Goal: Transaction & Acquisition: Download file/media

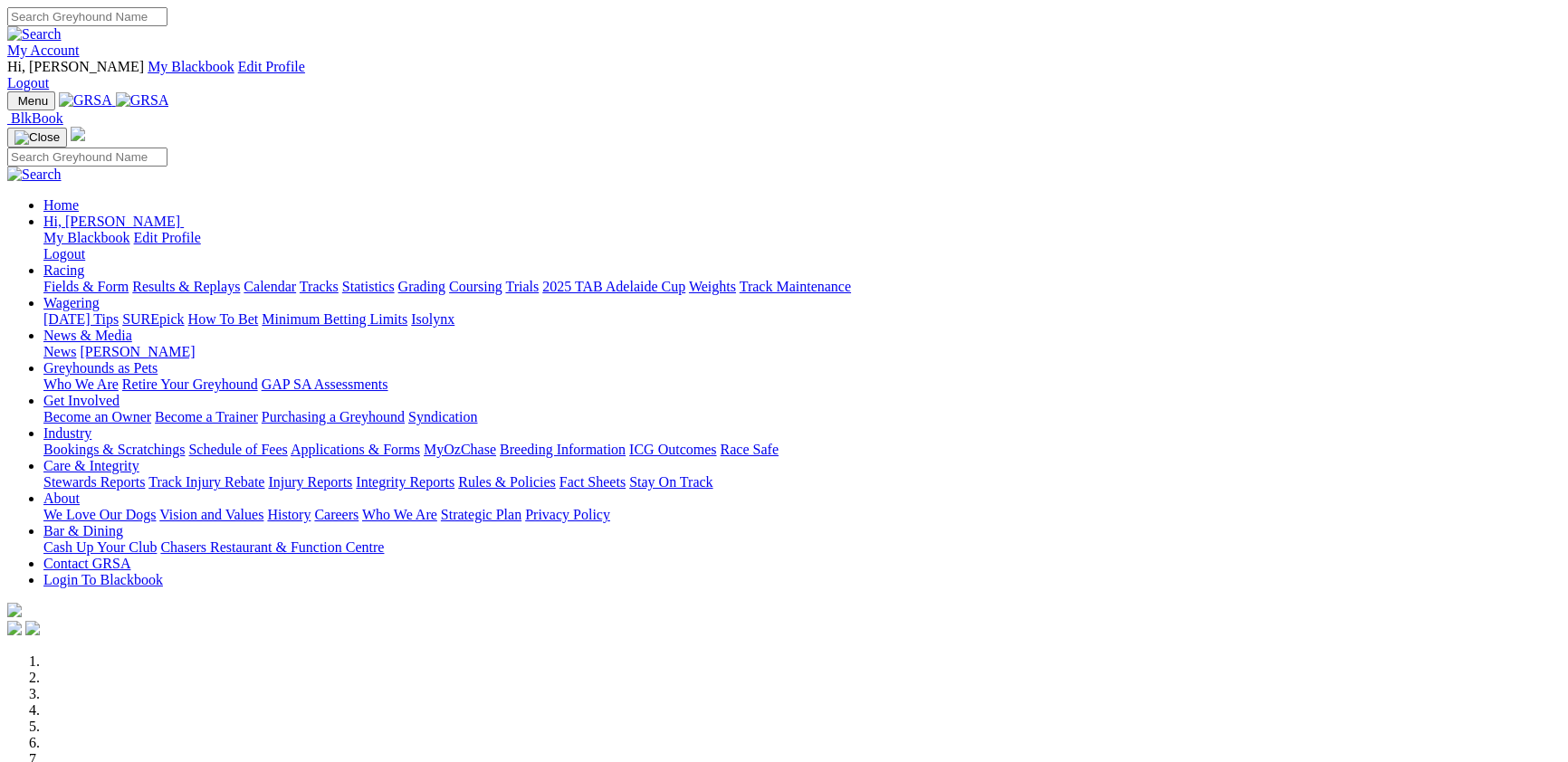
click at [84, 263] on link "Racing" at bounding box center [63, 270] width 40 height 15
click at [129, 279] on link "Fields & Form" at bounding box center [85, 287] width 85 height 15
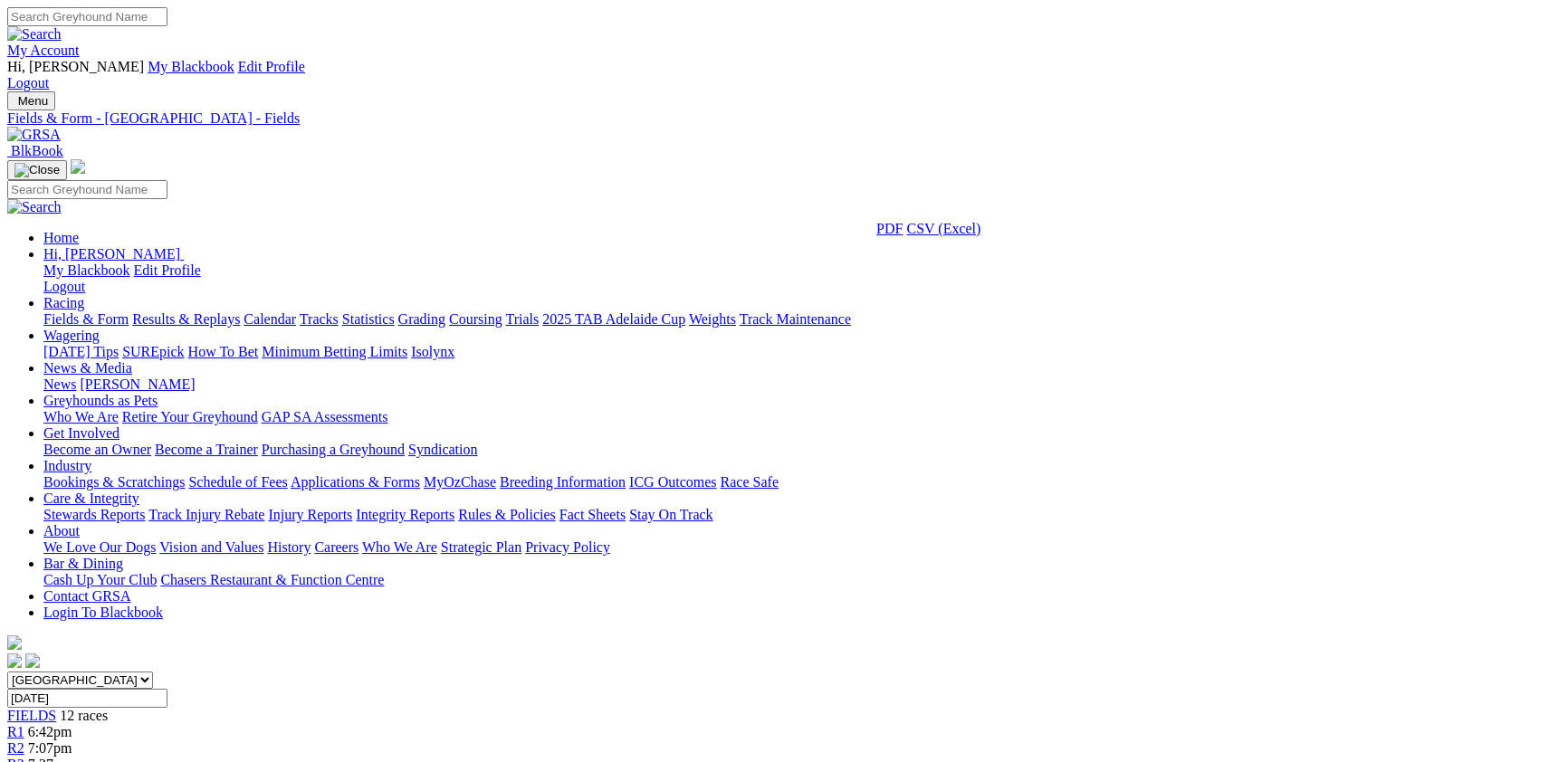
click at [980, 236] on link "CSV (Excel)" at bounding box center [943, 228] width 74 height 15
